Goal: Information Seeking & Learning: Learn about a topic

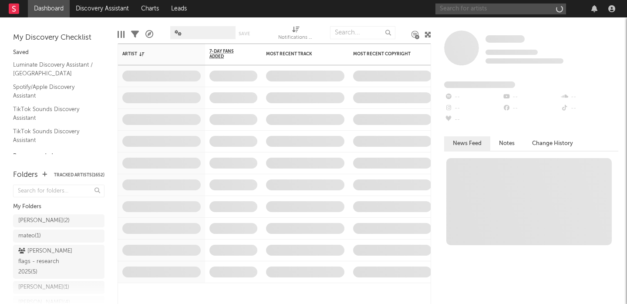
click at [489, 7] on input "text" at bounding box center [501, 8] width 131 height 11
click at [475, 11] on input "charli xcx" at bounding box center [501, 8] width 131 height 11
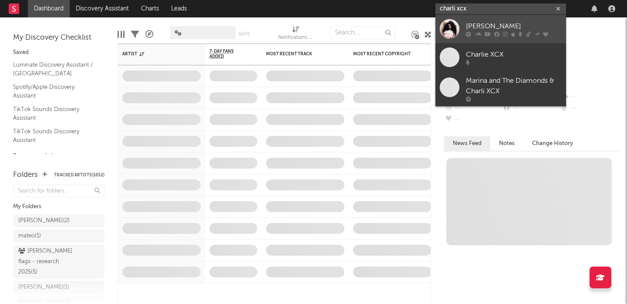
type input "charli xcx"
click at [479, 22] on div "[PERSON_NAME]" at bounding box center [514, 26] width 96 height 10
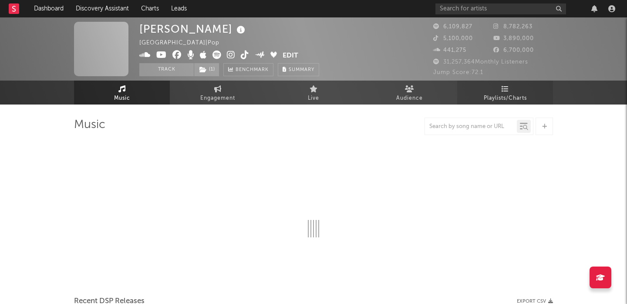
click at [494, 94] on span "Playlists/Charts" at bounding box center [505, 98] width 43 height 10
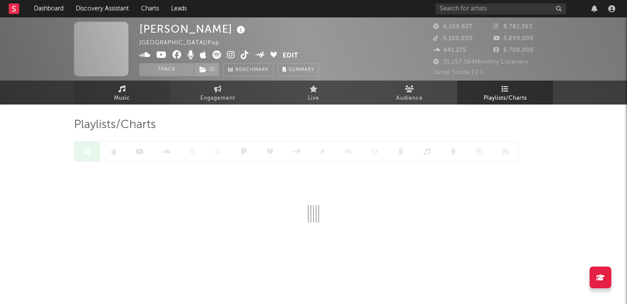
click at [140, 92] on link "Music" at bounding box center [122, 93] width 96 height 24
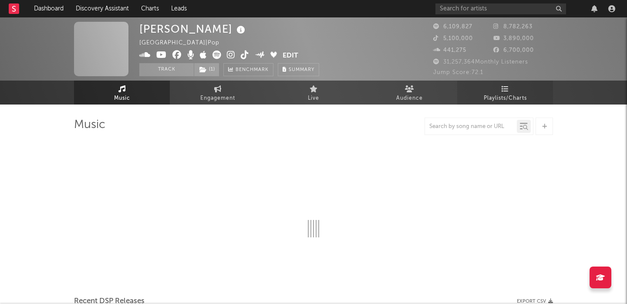
click at [489, 101] on span "Playlists/Charts" at bounding box center [505, 98] width 43 height 10
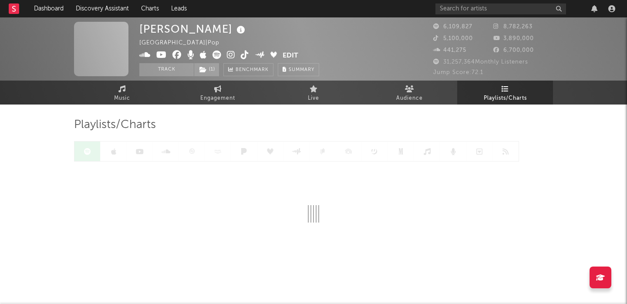
click at [192, 151] on div at bounding box center [296, 151] width 445 height 20
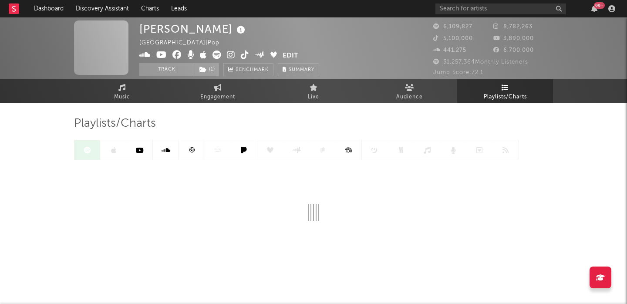
click at [192, 148] on icon at bounding box center [192, 150] width 7 height 7
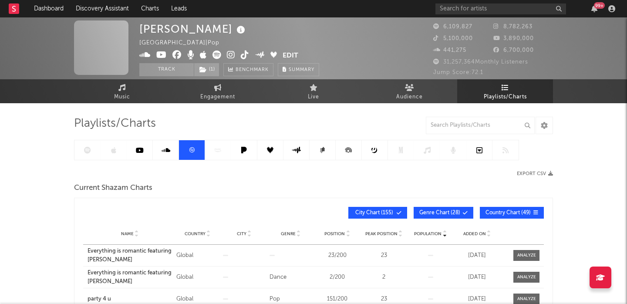
click at [490, 122] on input "text" at bounding box center [480, 125] width 109 height 17
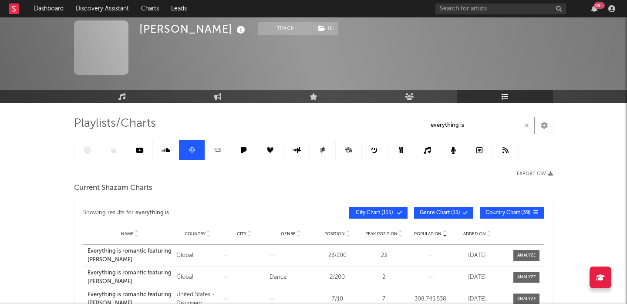
scroll to position [51, 0]
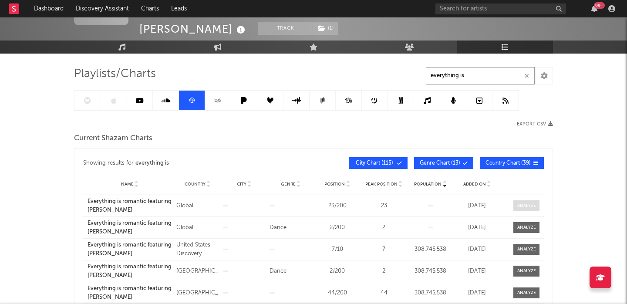
type input "everything is"
click at [522, 205] on div at bounding box center [526, 206] width 19 height 7
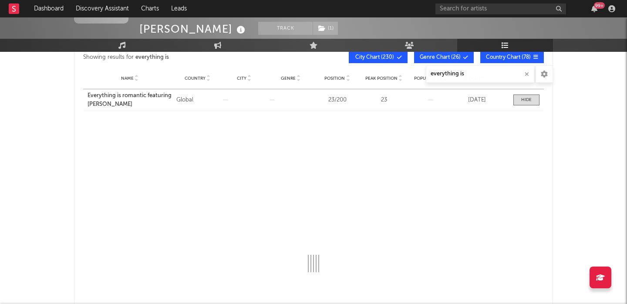
select select "All"
select select "1w"
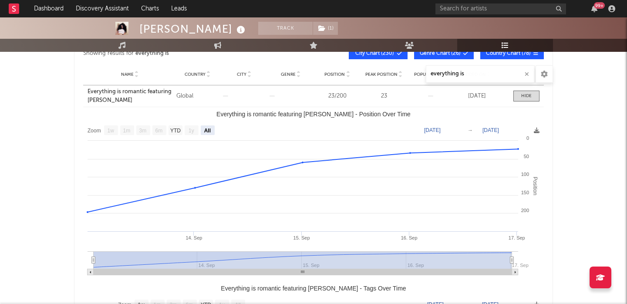
scroll to position [156, 0]
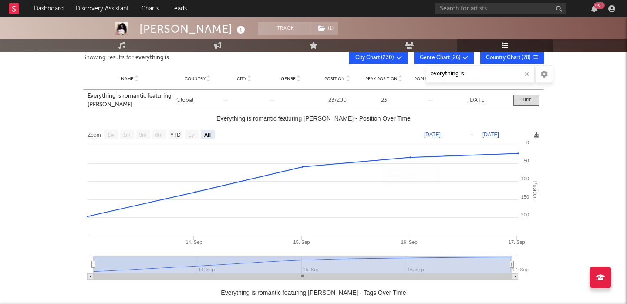
click at [128, 95] on div "Everything is romantic featuring [PERSON_NAME]" at bounding box center [130, 100] width 85 height 17
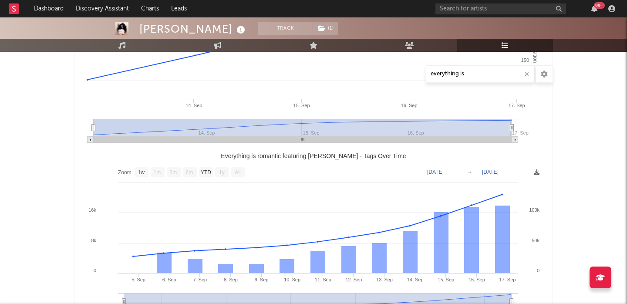
scroll to position [293, 0]
